Goal: Use online tool/utility: Utilize a website feature to perform a specific function

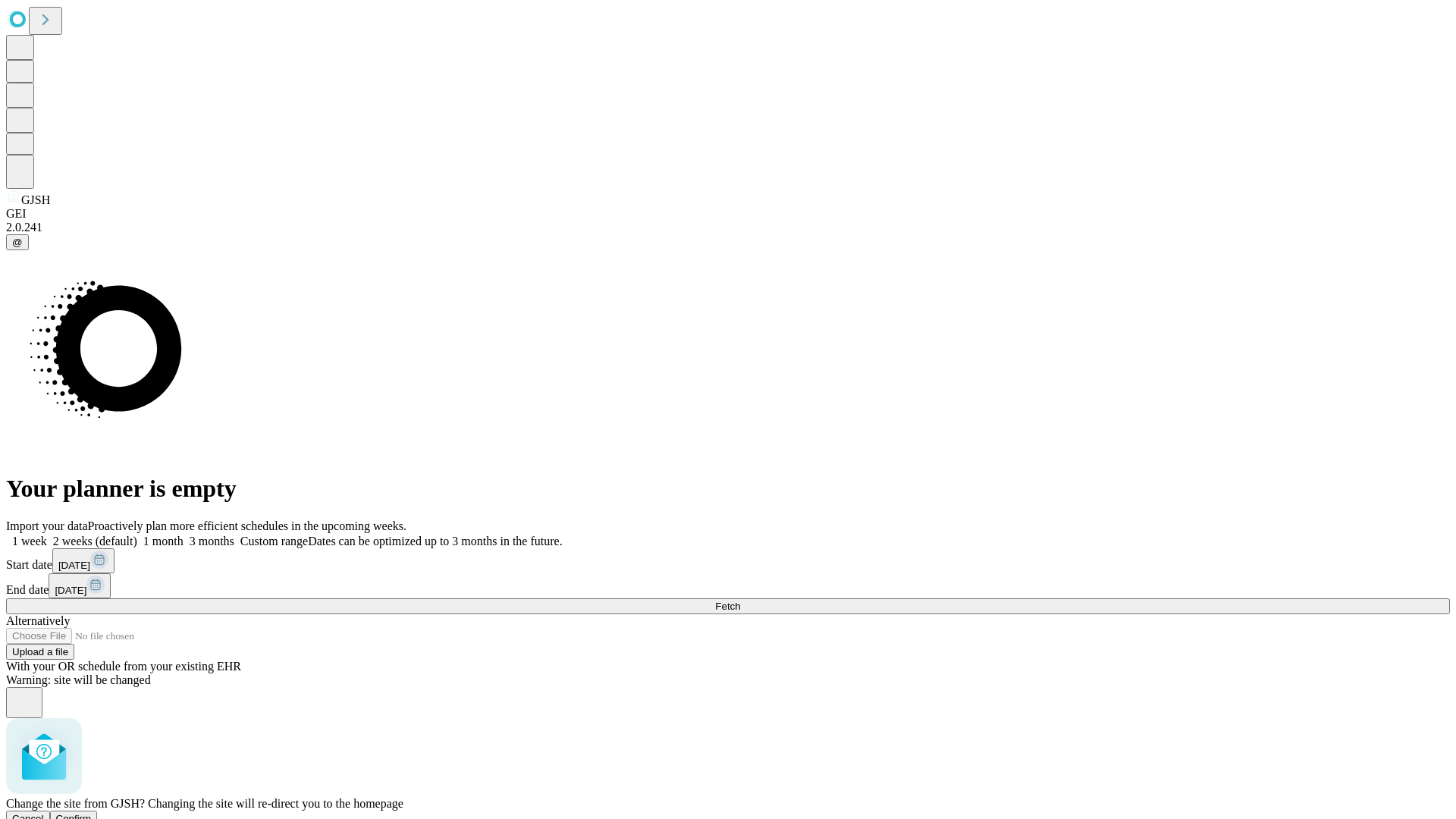
click at [92, 814] on span "Confirm" at bounding box center [74, 819] width 36 height 12
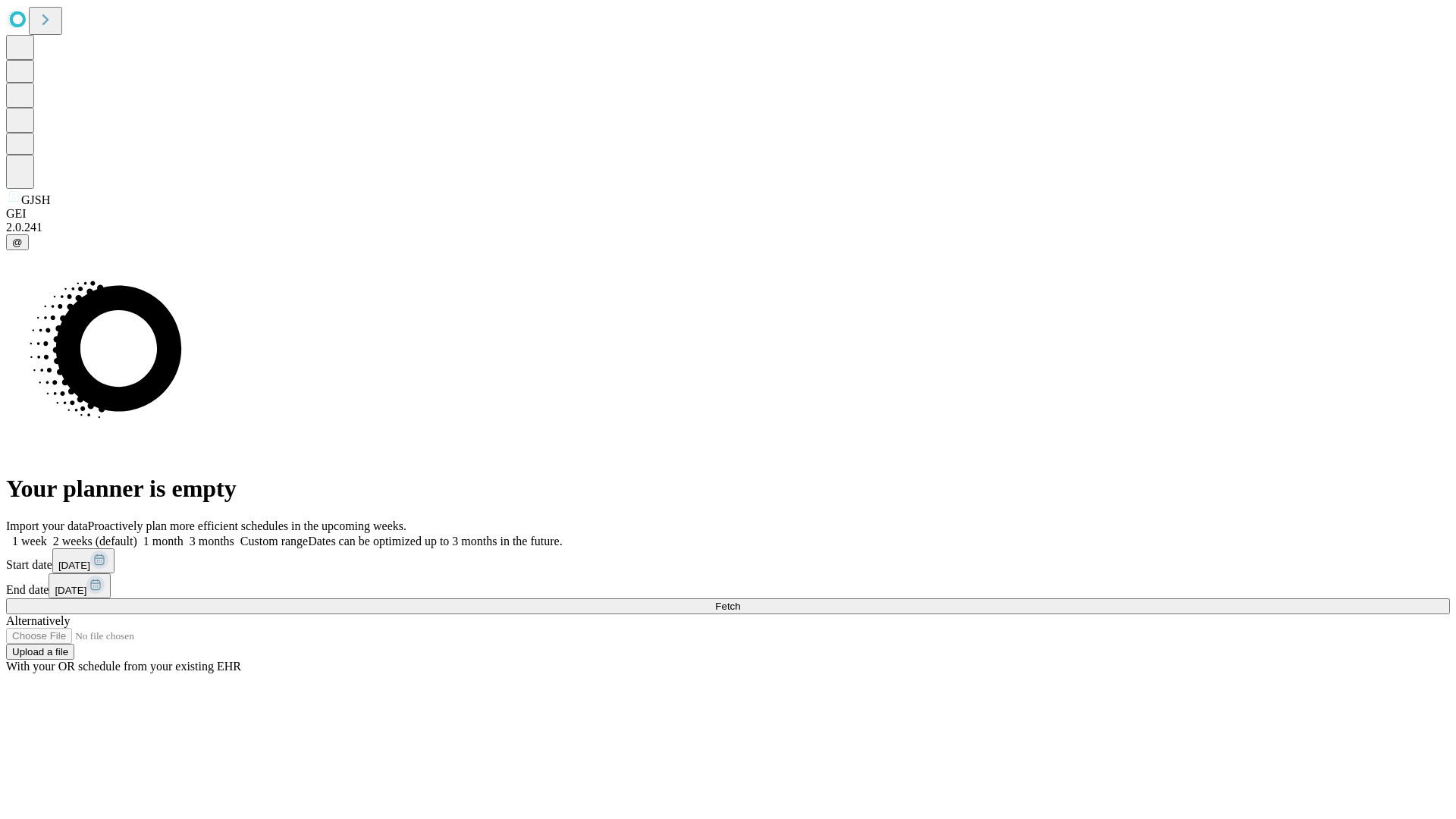
click at [137, 535] on label "2 weeks (default)" at bounding box center [92, 541] width 90 height 13
click at [740, 601] on span "Fetch" at bounding box center [728, 606] width 25 height 12
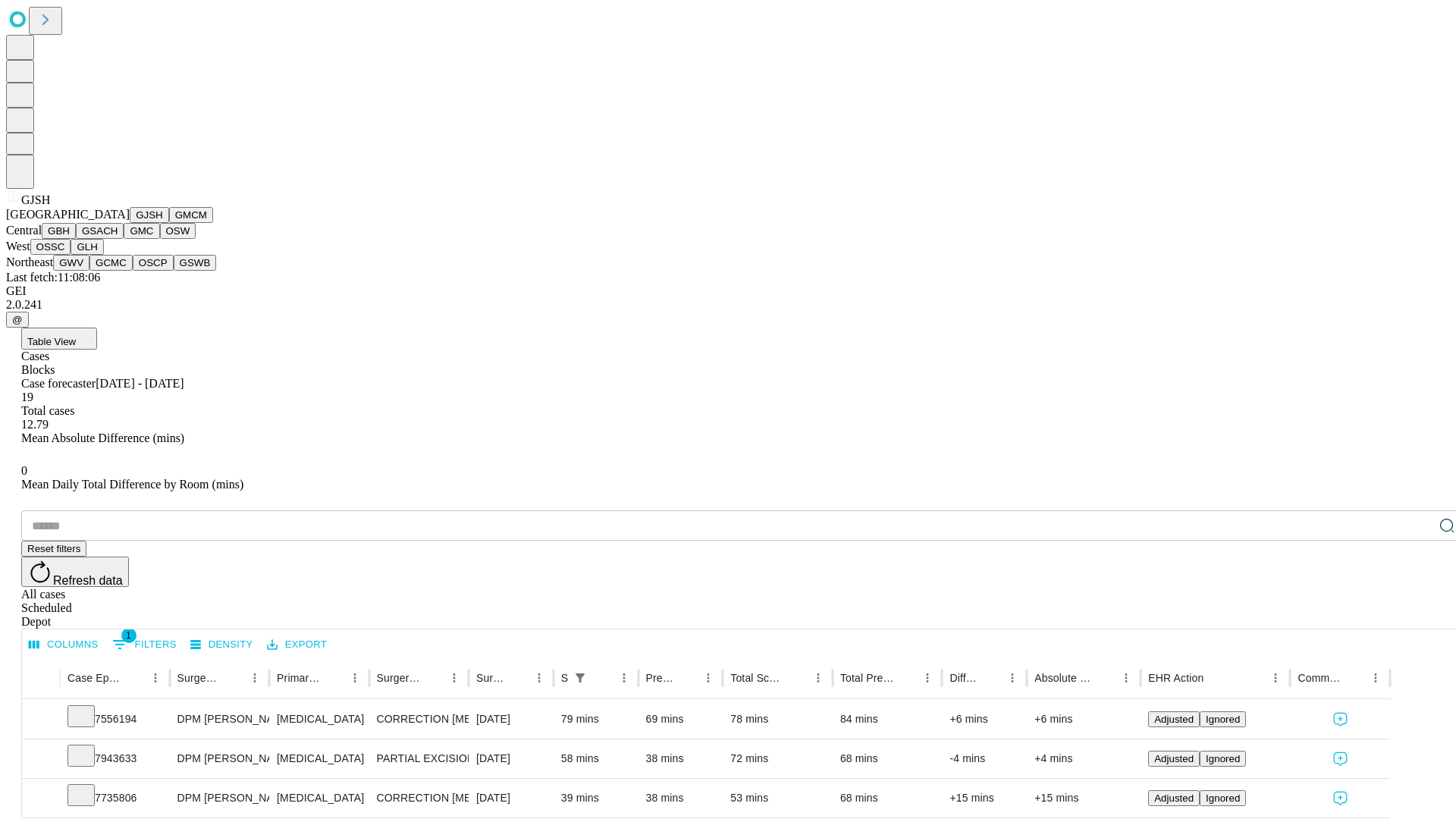
click at [169, 223] on button "GMCM" at bounding box center [190, 215] width 44 height 16
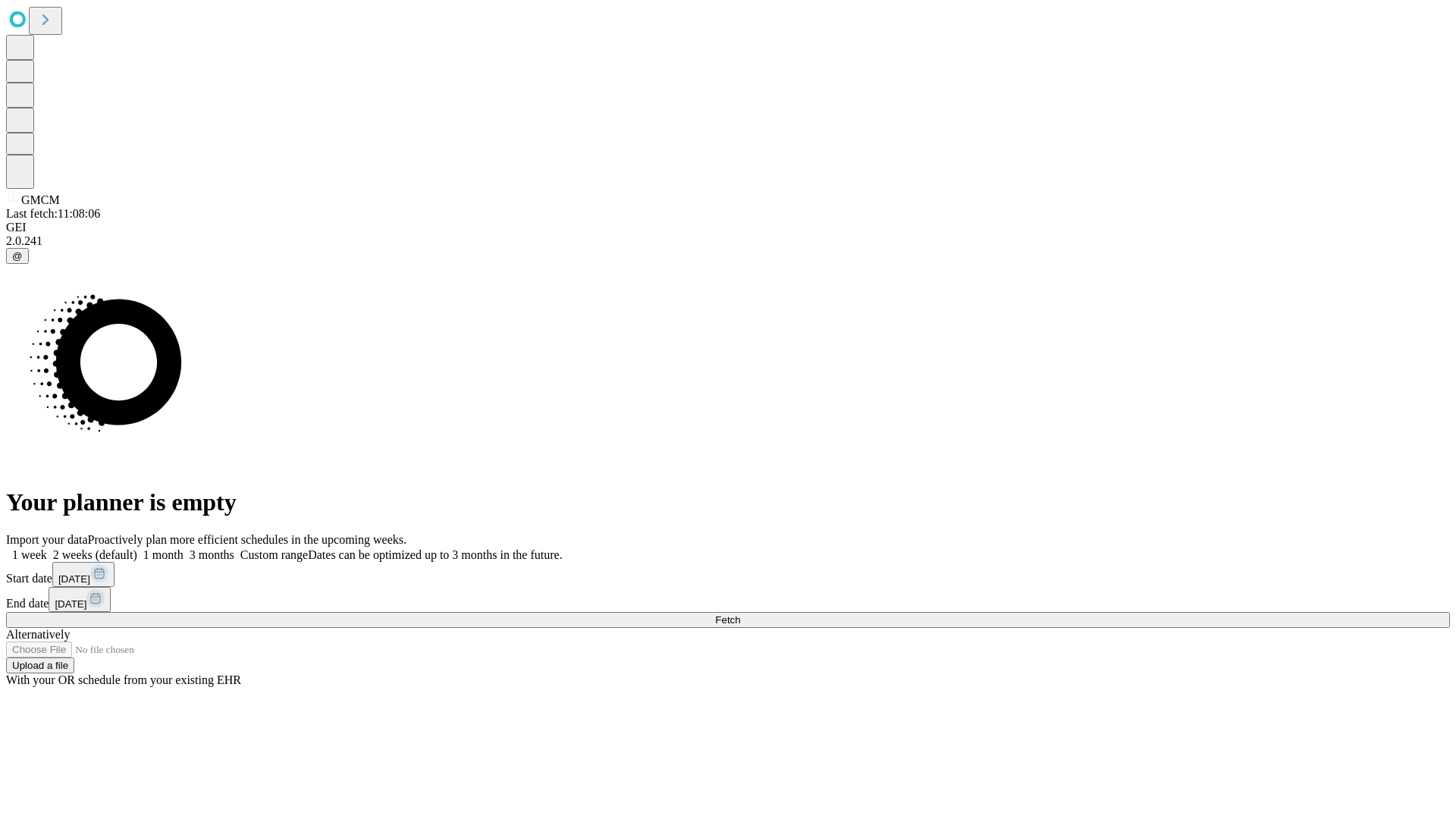
click at [137, 548] on label "2 weeks (default)" at bounding box center [92, 555] width 90 height 13
click at [740, 614] on span "Fetch" at bounding box center [728, 620] width 25 height 12
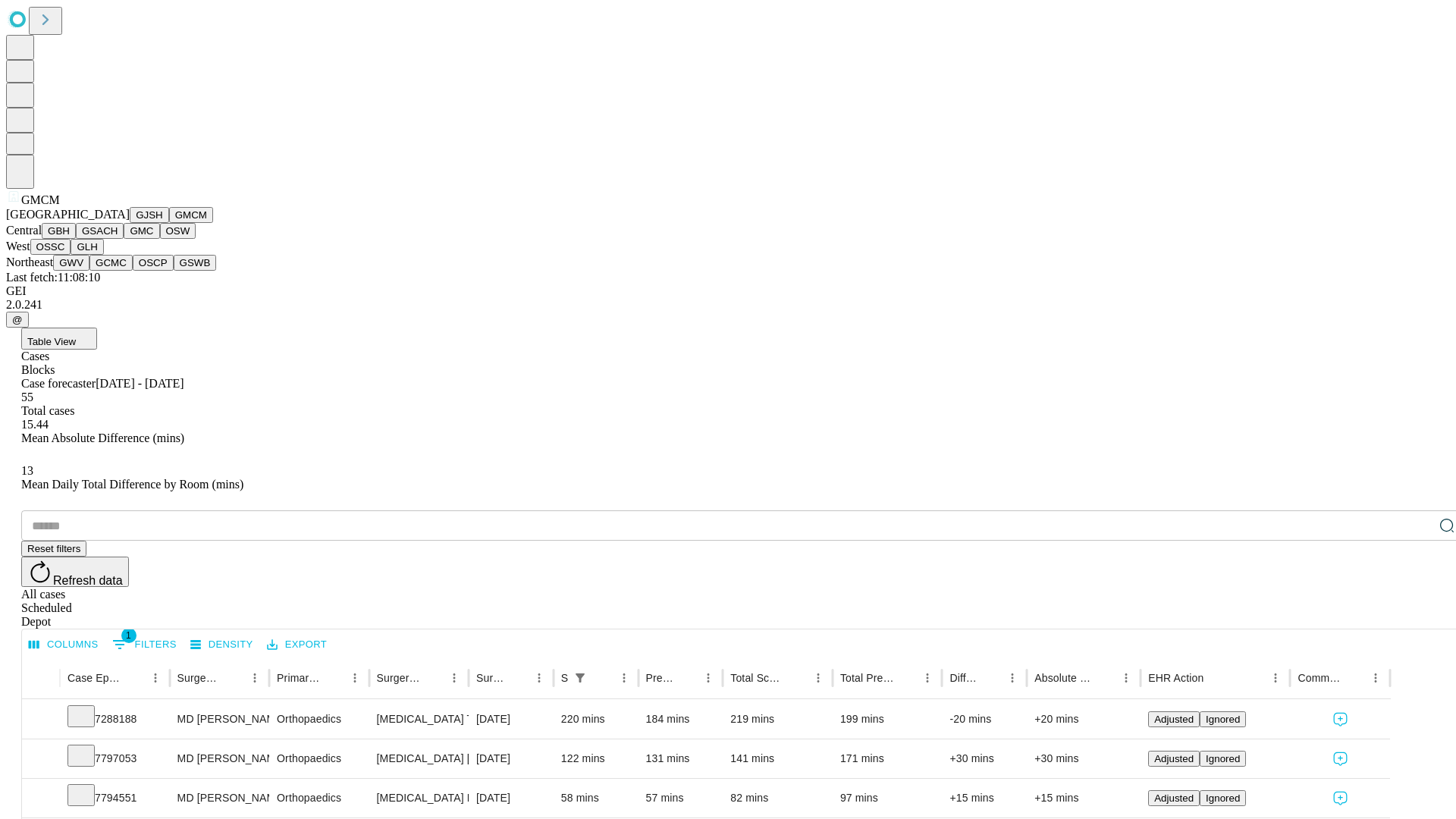
click at [76, 239] on button "GBH" at bounding box center [59, 231] width 34 height 16
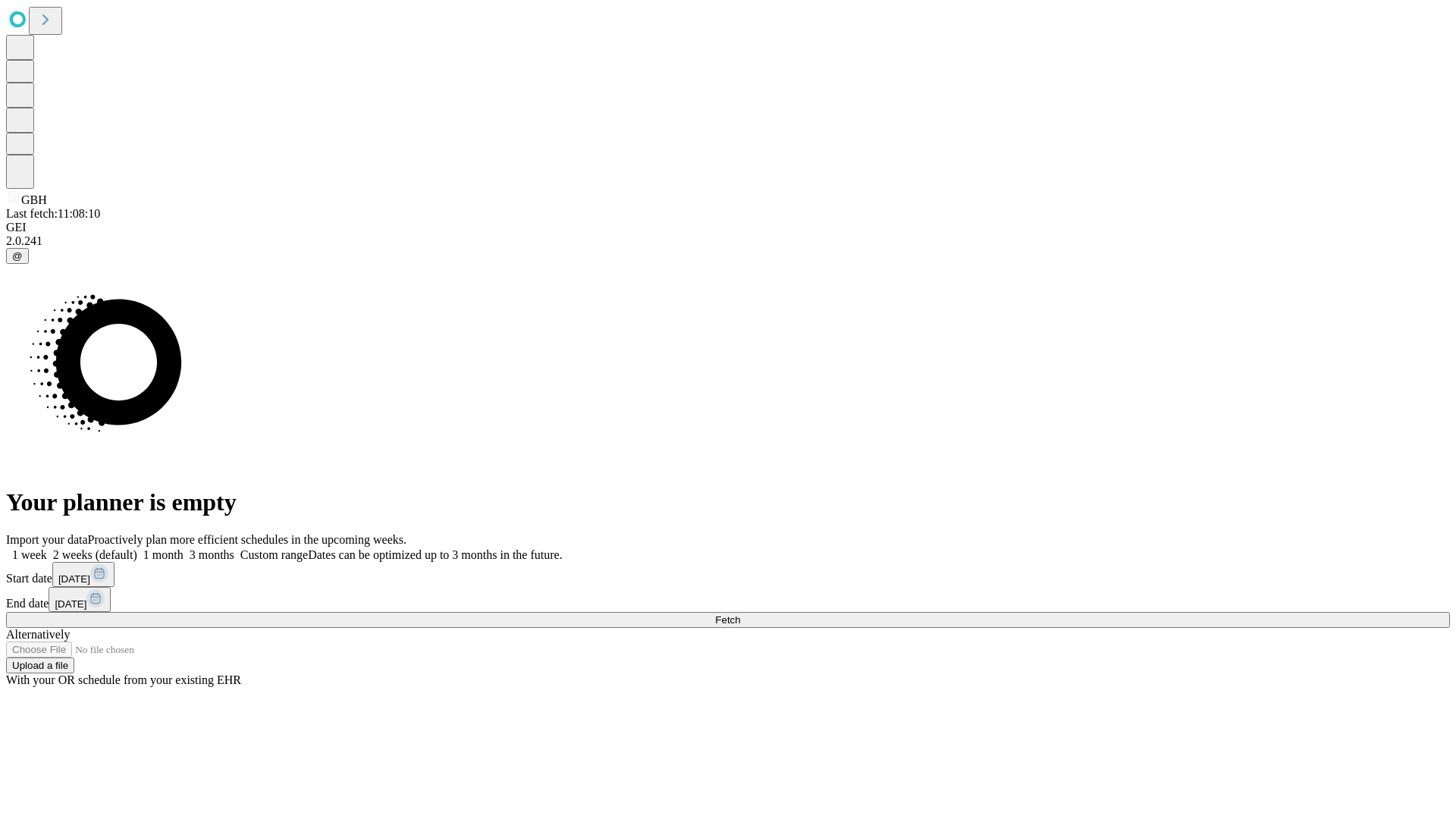
click at [137, 548] on label "2 weeks (default)" at bounding box center [92, 555] width 90 height 13
click at [740, 614] on span "Fetch" at bounding box center [728, 620] width 25 height 12
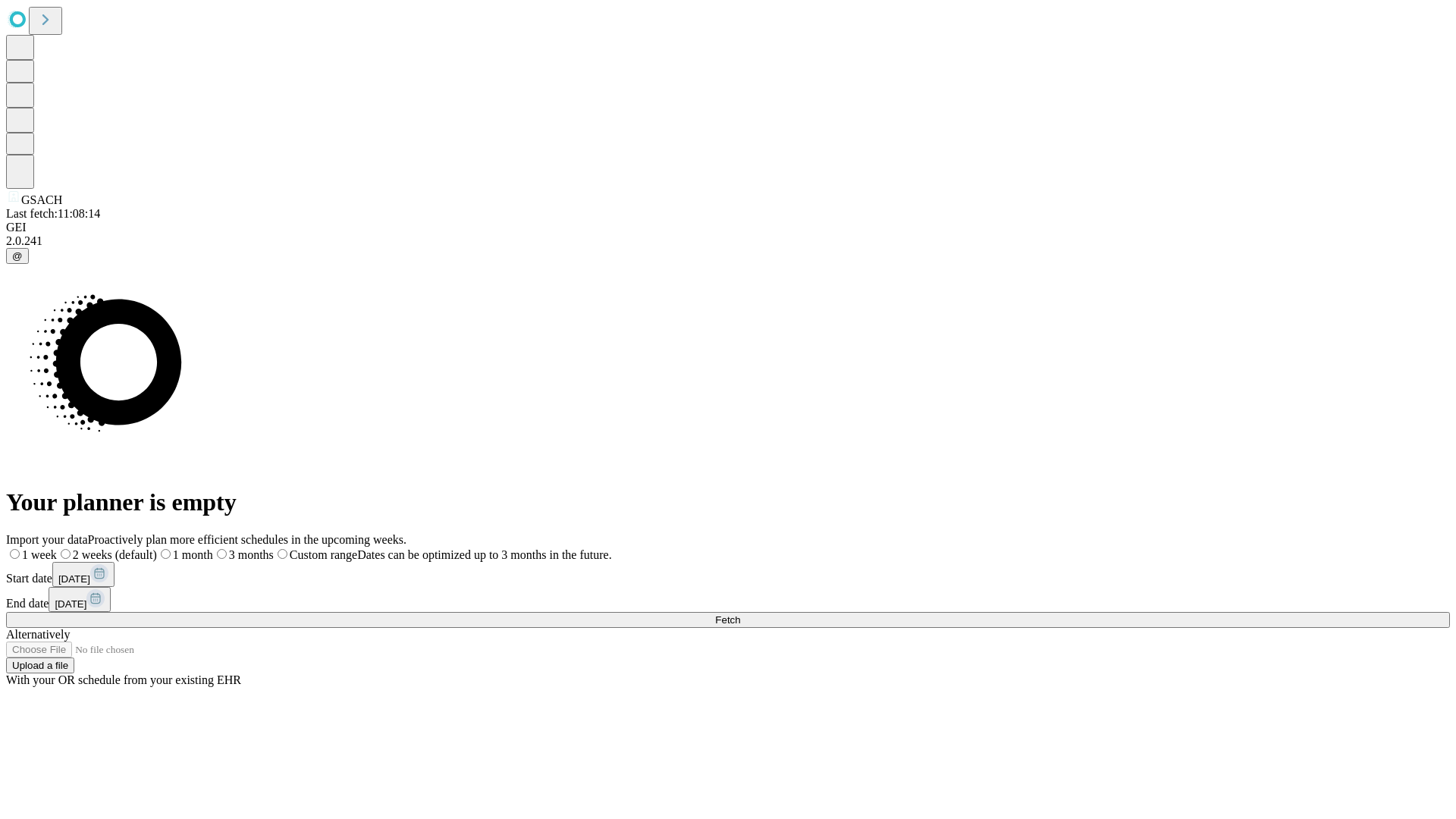
click at [157, 548] on label "2 weeks (default)" at bounding box center [107, 555] width 100 height 13
click at [740, 614] on span "Fetch" at bounding box center [728, 620] width 25 height 12
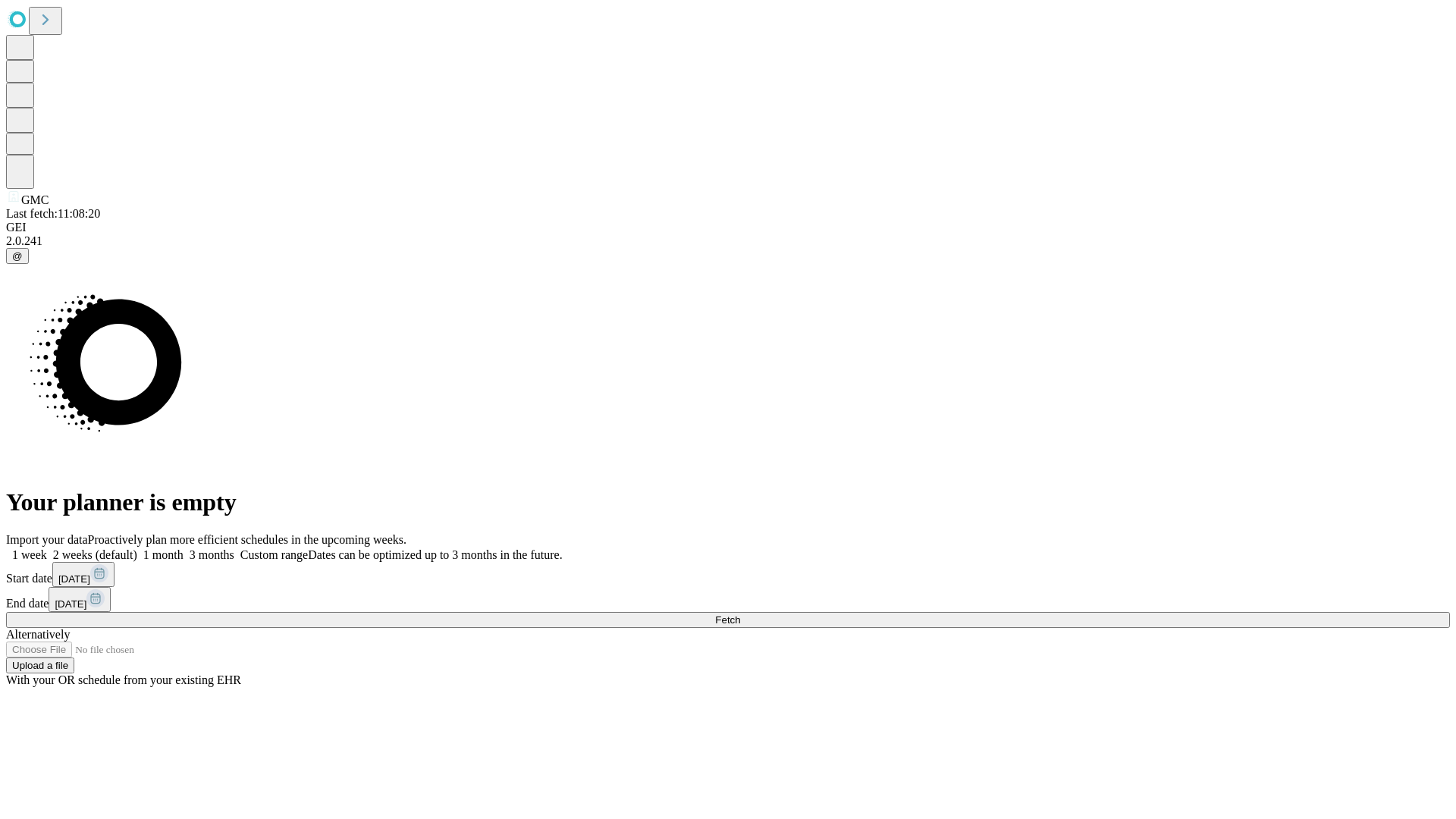
click at [137, 548] on label "2 weeks (default)" at bounding box center [92, 555] width 90 height 13
click at [740, 614] on span "Fetch" at bounding box center [728, 620] width 25 height 12
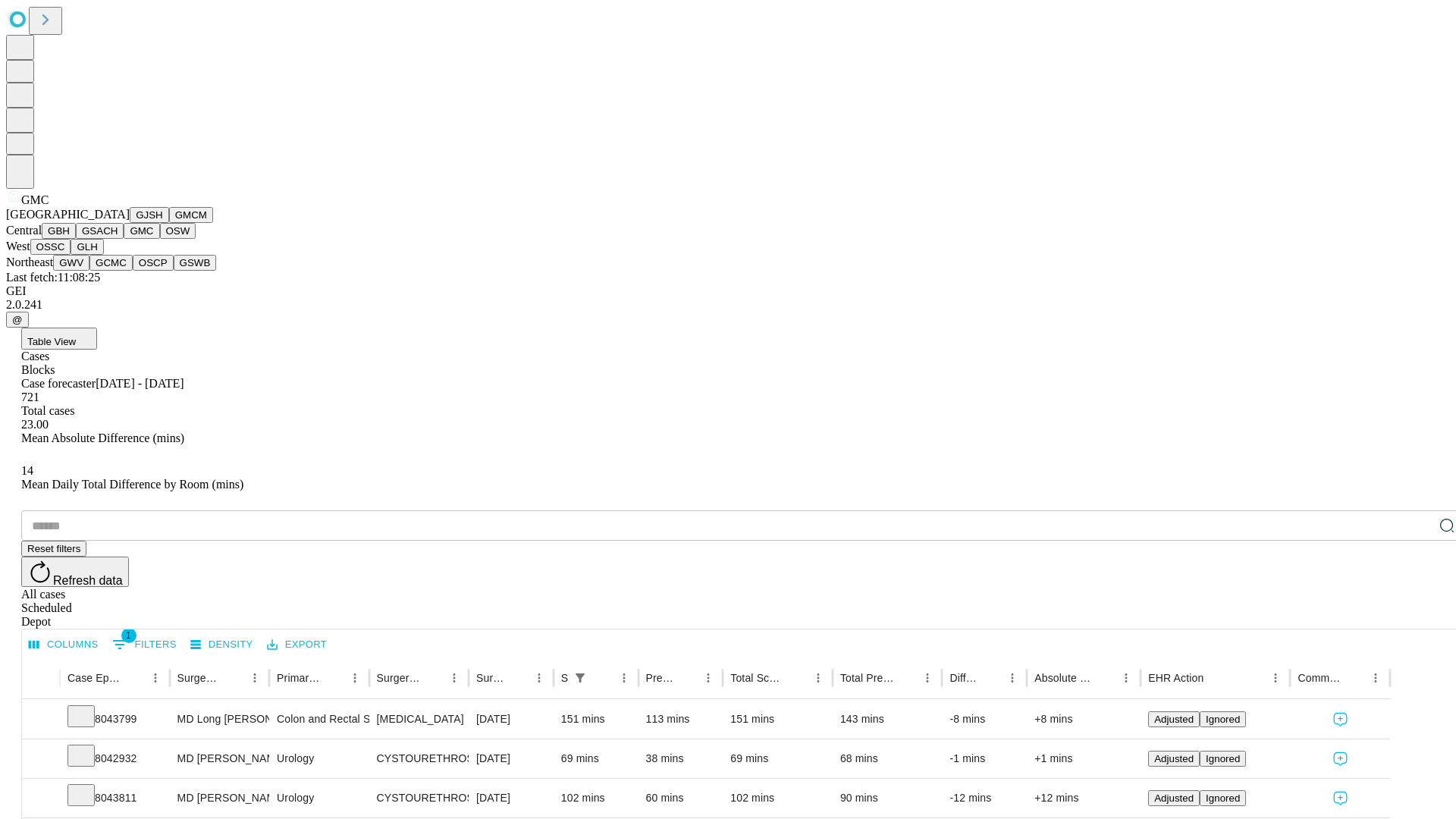
click at [160, 239] on button "OSW" at bounding box center [178, 231] width 37 height 16
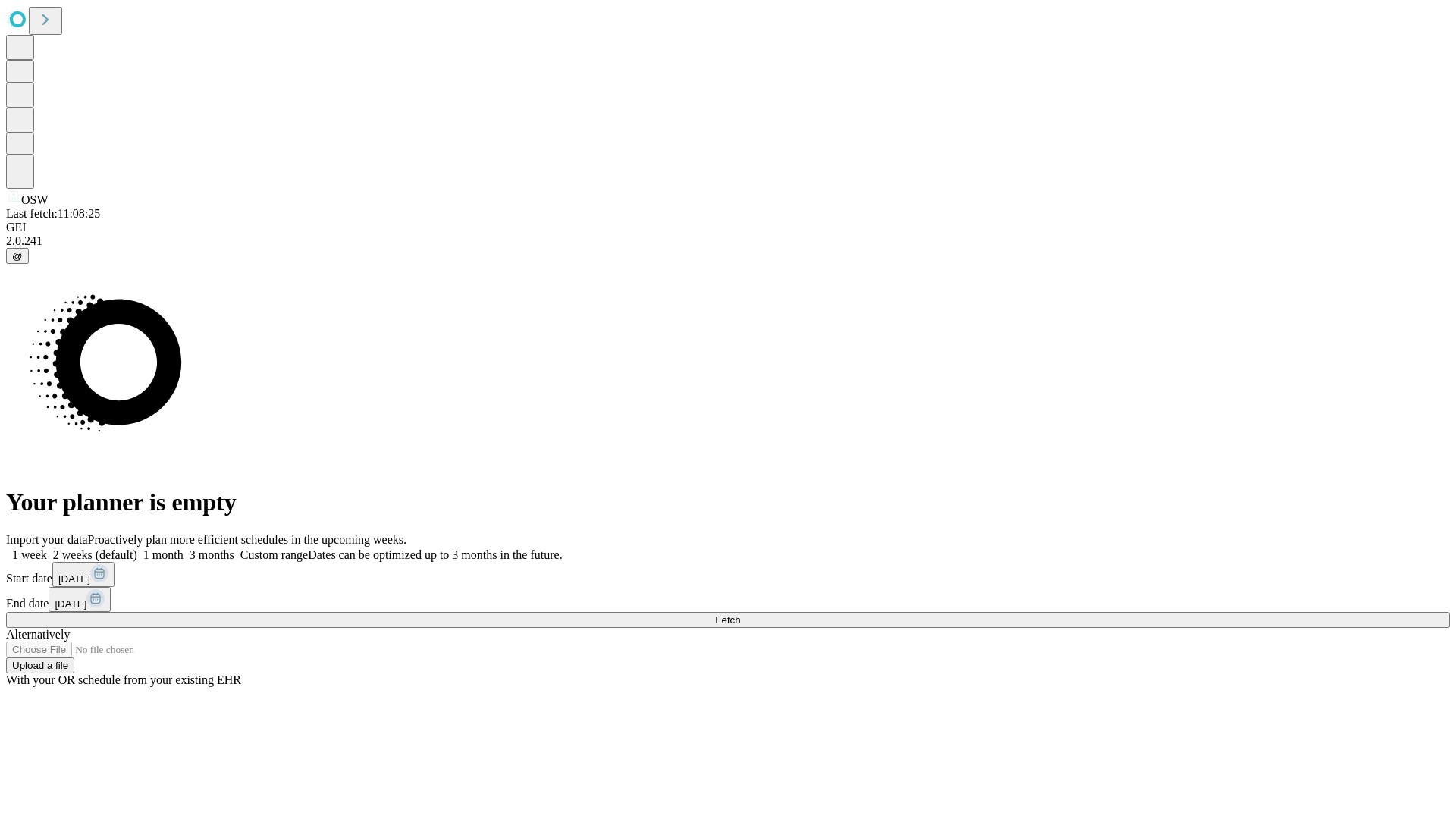
click at [137, 548] on label "2 weeks (default)" at bounding box center [92, 555] width 90 height 13
click at [740, 614] on span "Fetch" at bounding box center [728, 620] width 25 height 12
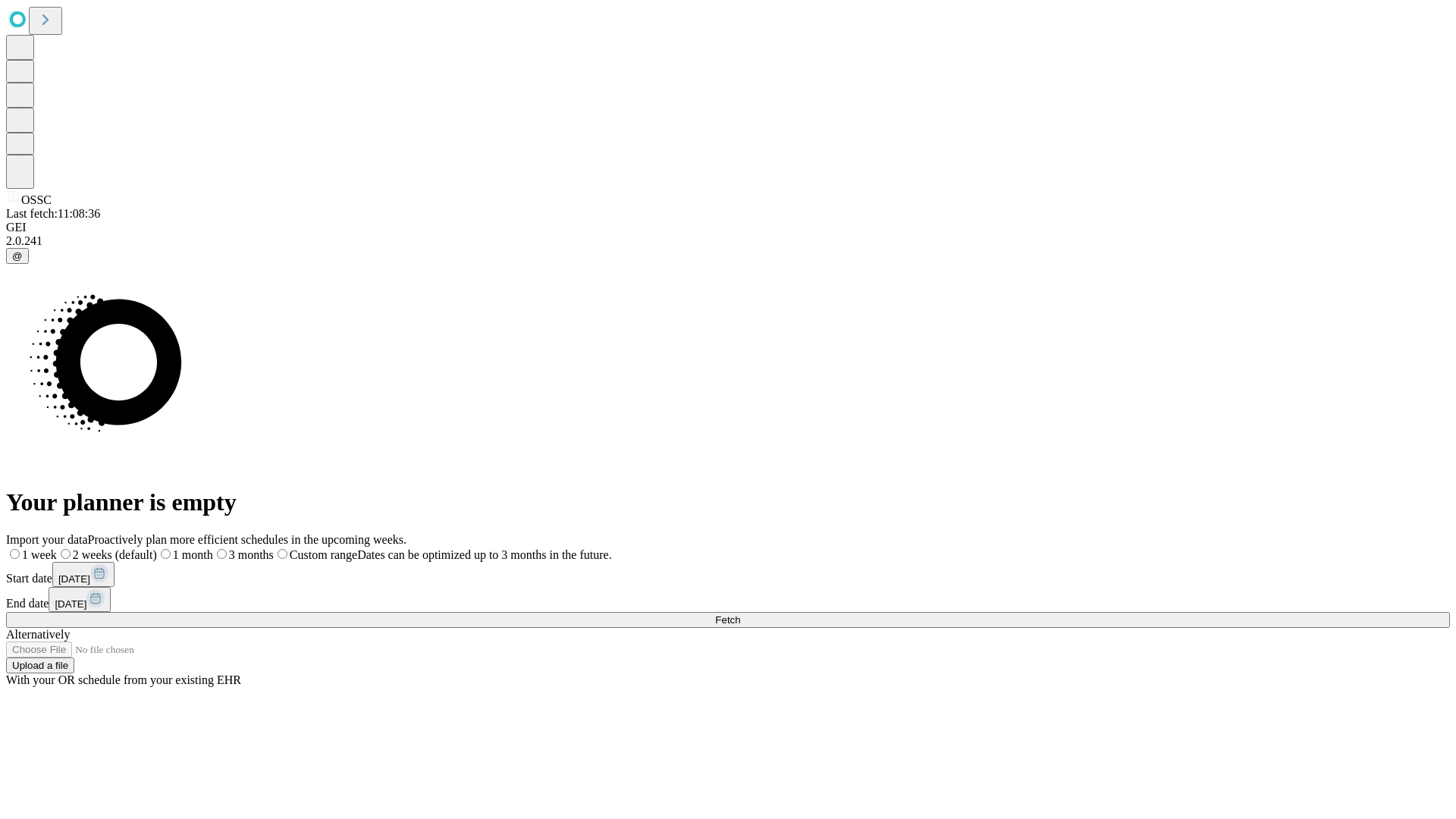
click at [740, 614] on span "Fetch" at bounding box center [728, 620] width 25 height 12
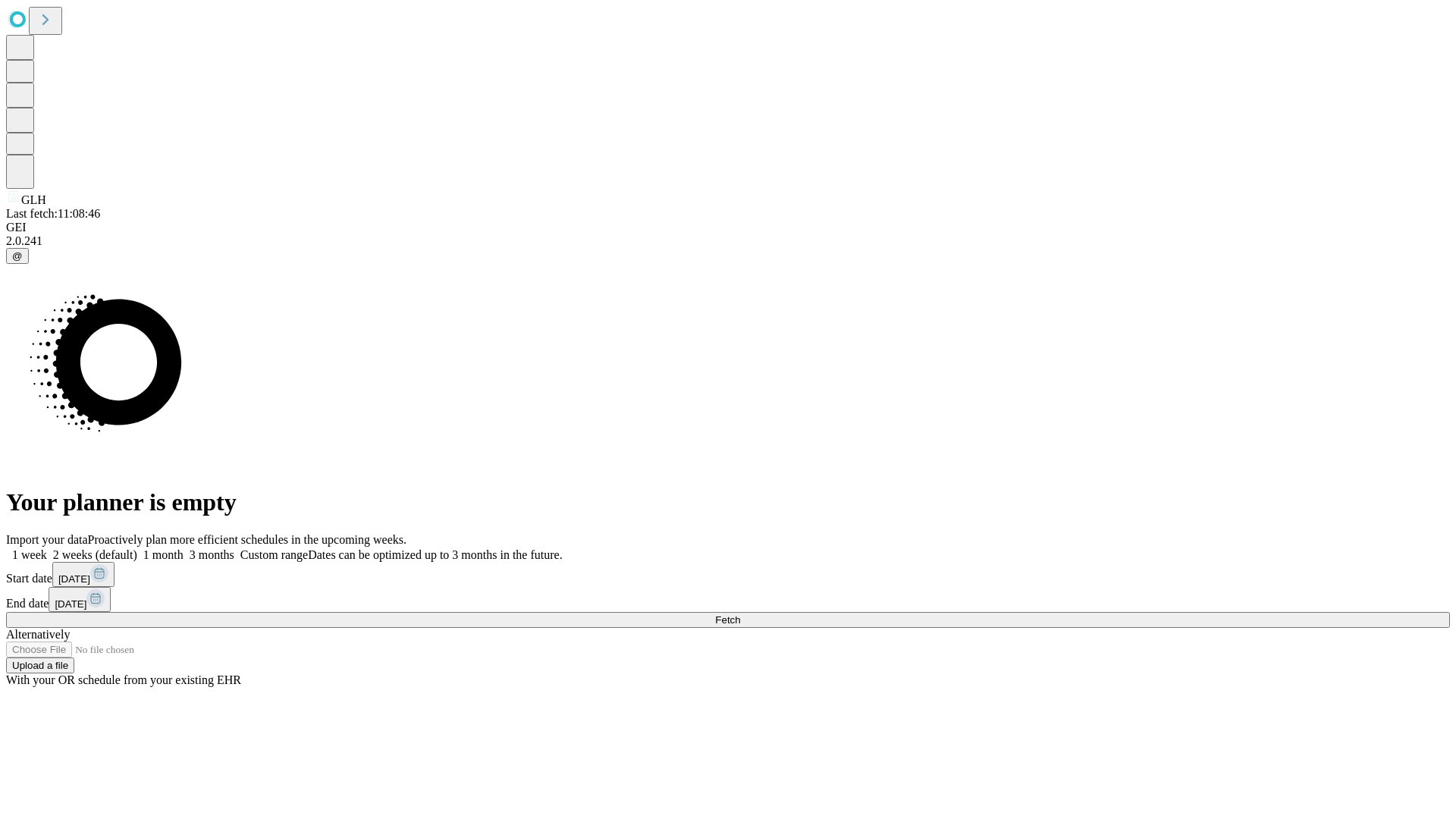
click at [137, 548] on label "2 weeks (default)" at bounding box center [92, 555] width 90 height 13
click at [740, 614] on span "Fetch" at bounding box center [728, 620] width 25 height 12
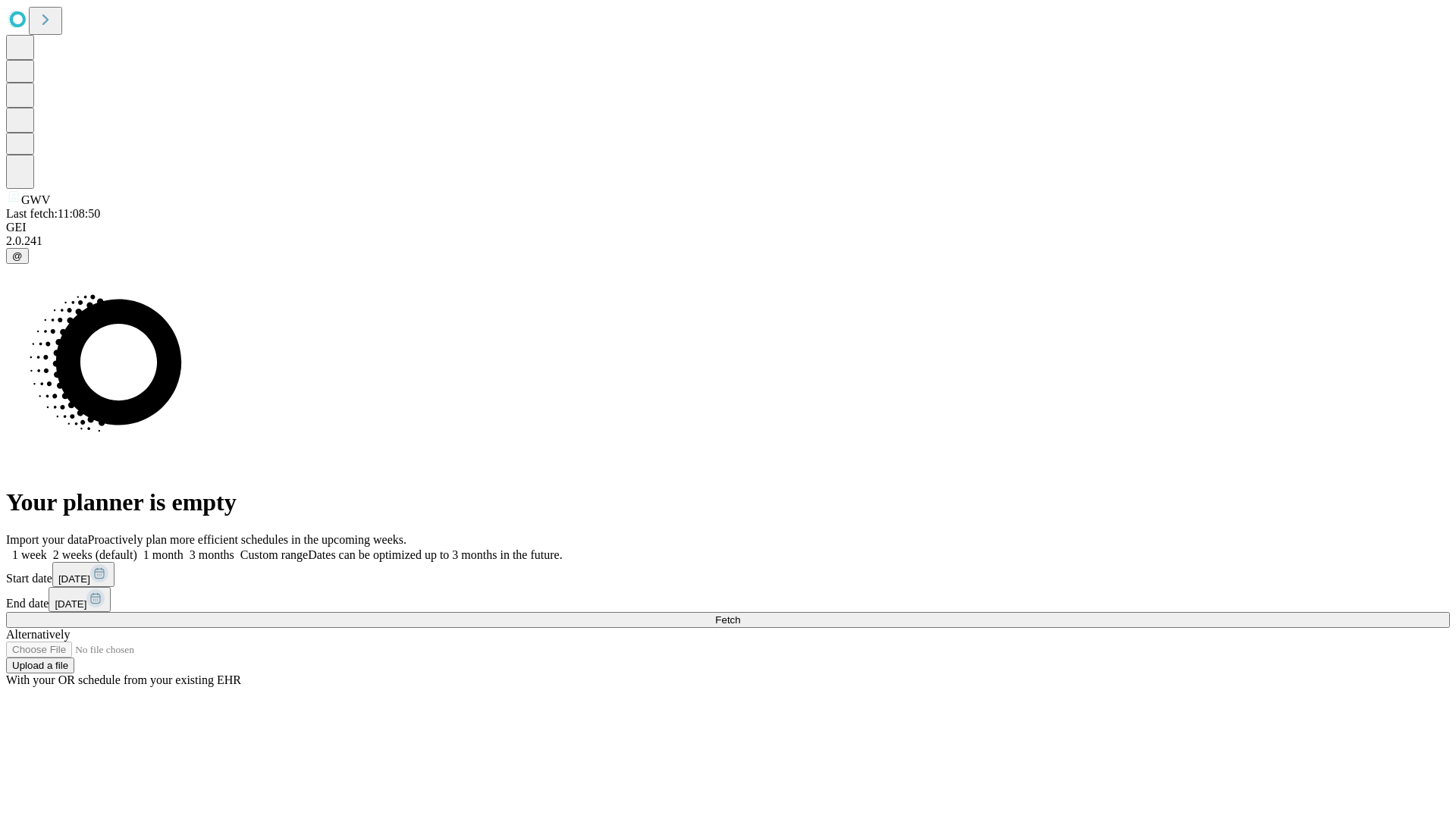
click at [740, 614] on span "Fetch" at bounding box center [728, 620] width 25 height 12
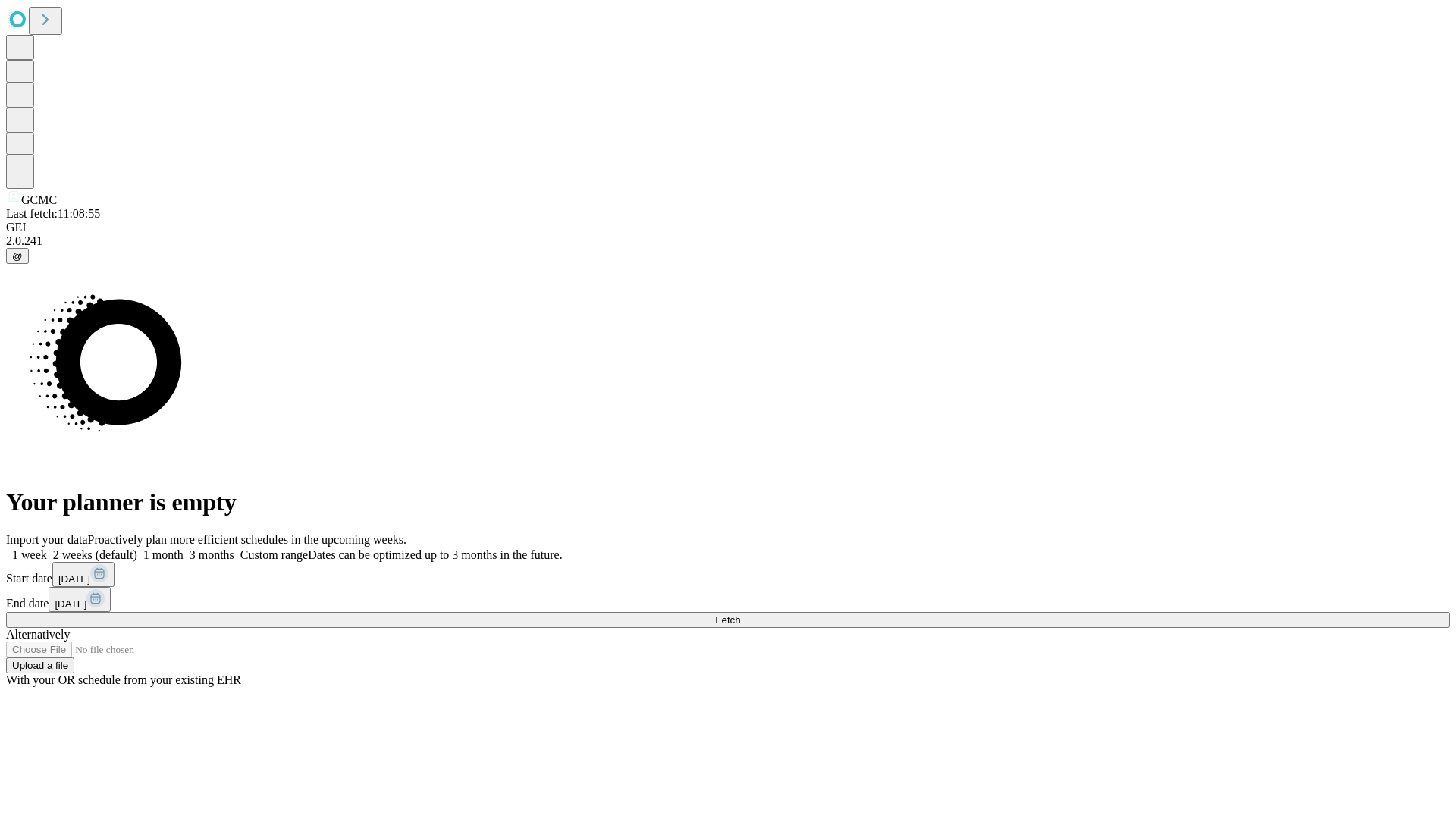
click at [137, 548] on label "2 weeks (default)" at bounding box center [92, 555] width 90 height 13
click at [740, 614] on span "Fetch" at bounding box center [728, 620] width 25 height 12
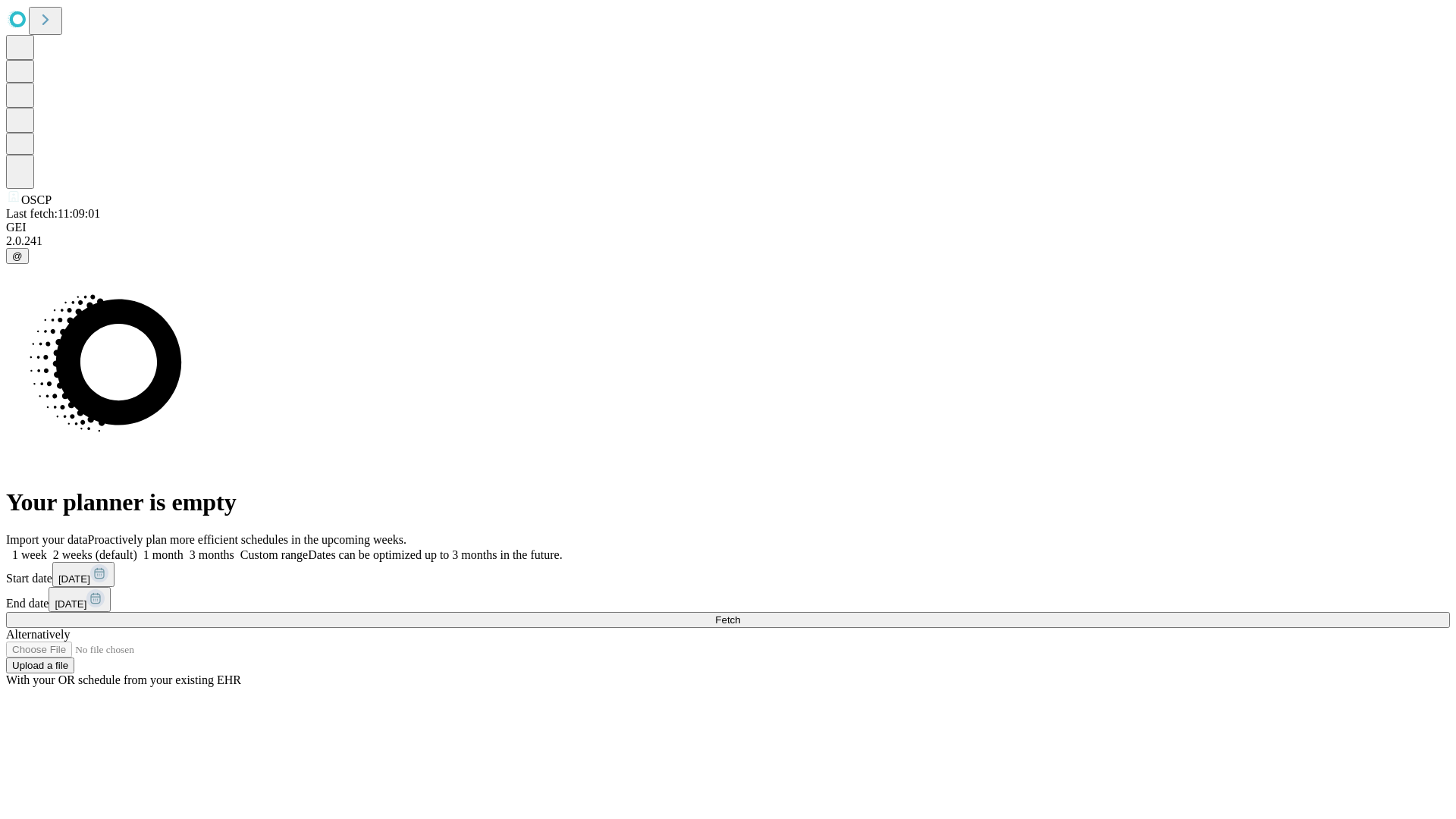
click at [740, 614] on span "Fetch" at bounding box center [728, 620] width 25 height 12
